Goal: Task Accomplishment & Management: Complete application form

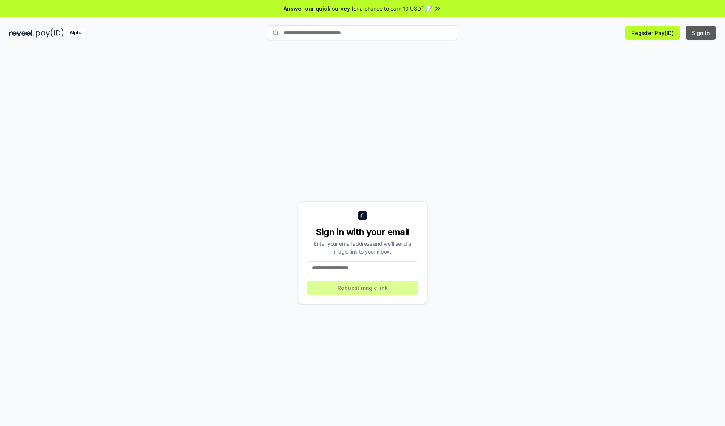
click at [701, 33] on button "Sign In" at bounding box center [701, 33] width 30 height 14
type input "**********"
click at [362, 288] on button "Request magic link" at bounding box center [362, 288] width 111 height 14
